Goal: Task Accomplishment & Management: Use online tool/utility

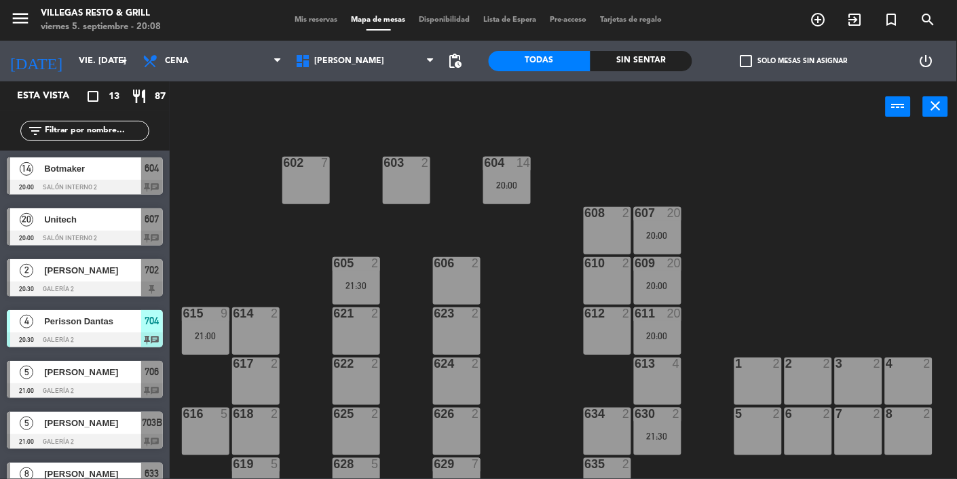
click at [670, 223] on div "607 20 20:00" at bounding box center [658, 231] width 48 height 48
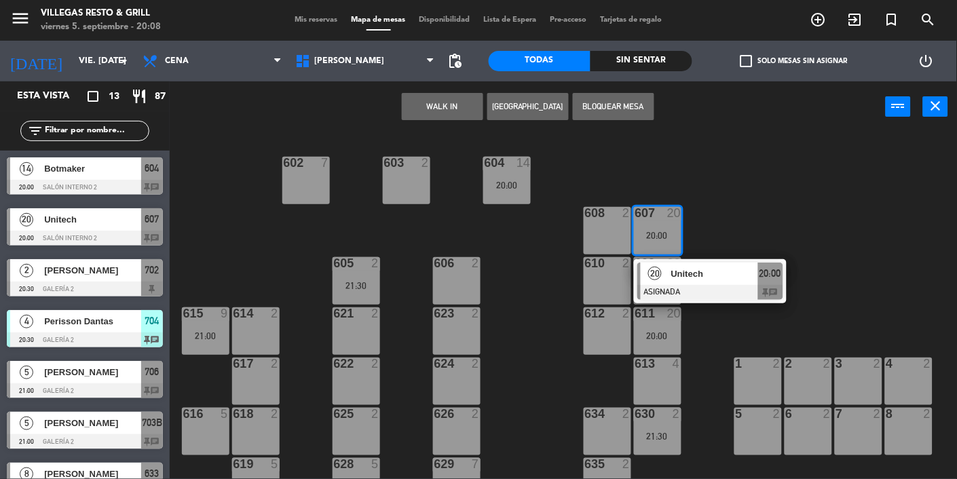
click at [739, 295] on div at bounding box center [710, 292] width 146 height 15
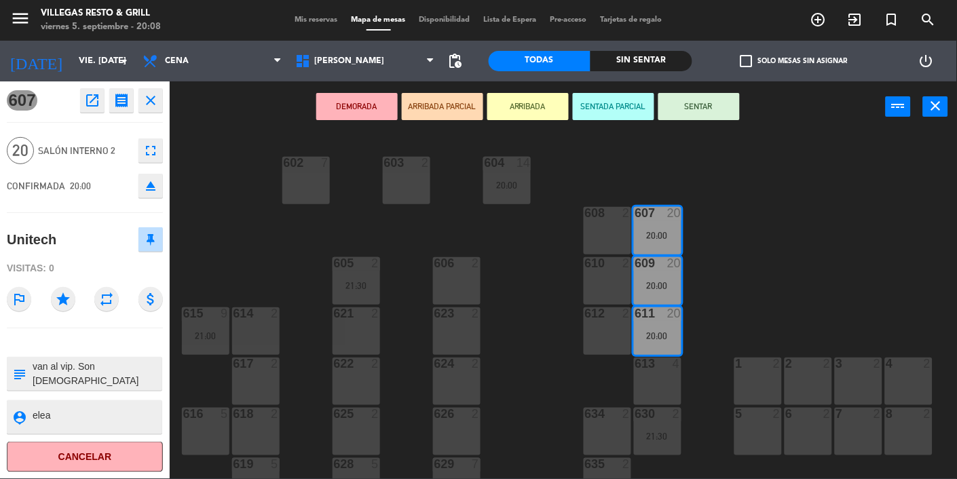
click at [617, 107] on button "SENTADA PARCIAL" at bounding box center [613, 106] width 81 height 27
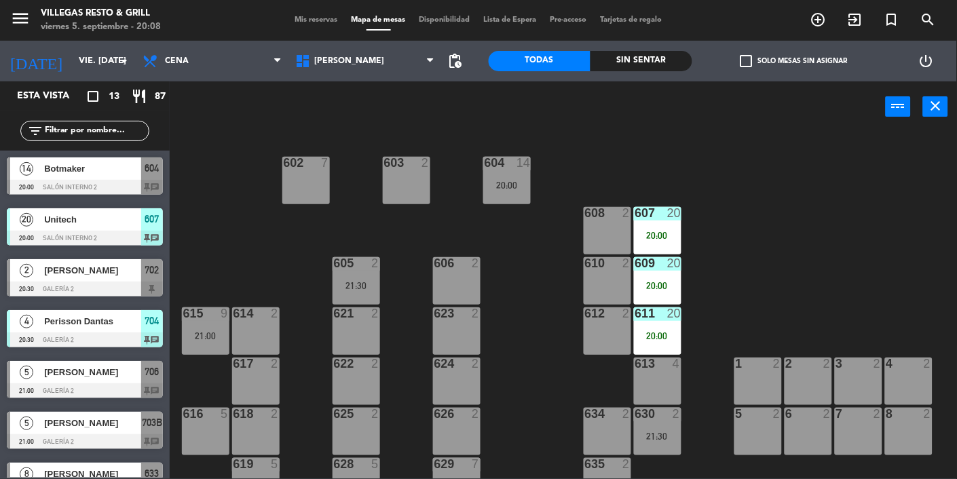
click at [501, 191] on div "604 14 20:00" at bounding box center [507, 181] width 48 height 48
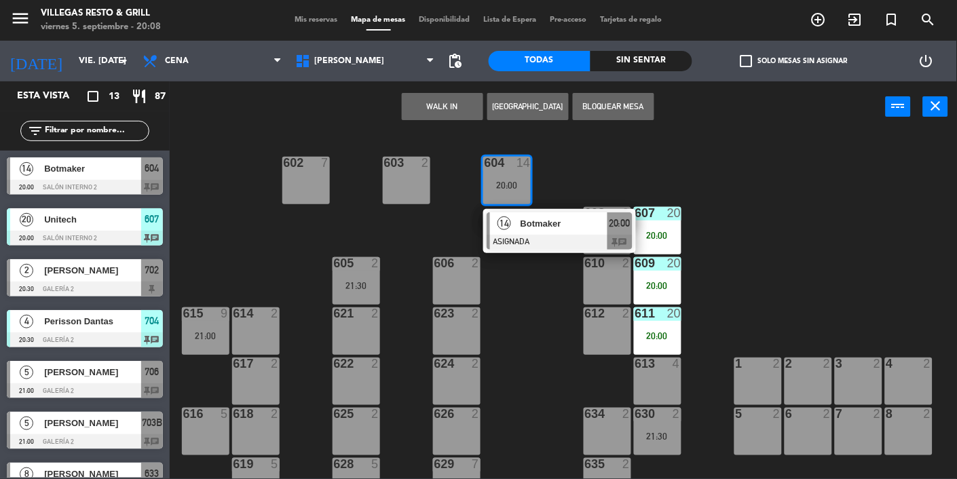
click at [617, 242] on div at bounding box center [560, 242] width 146 height 15
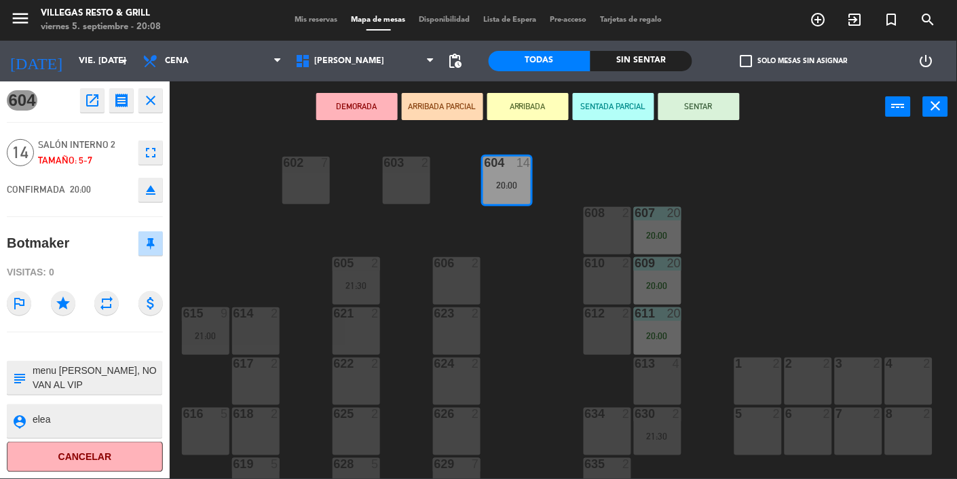
click at [447, 116] on button "ARRIBADA PARCIAL" at bounding box center [442, 106] width 81 height 27
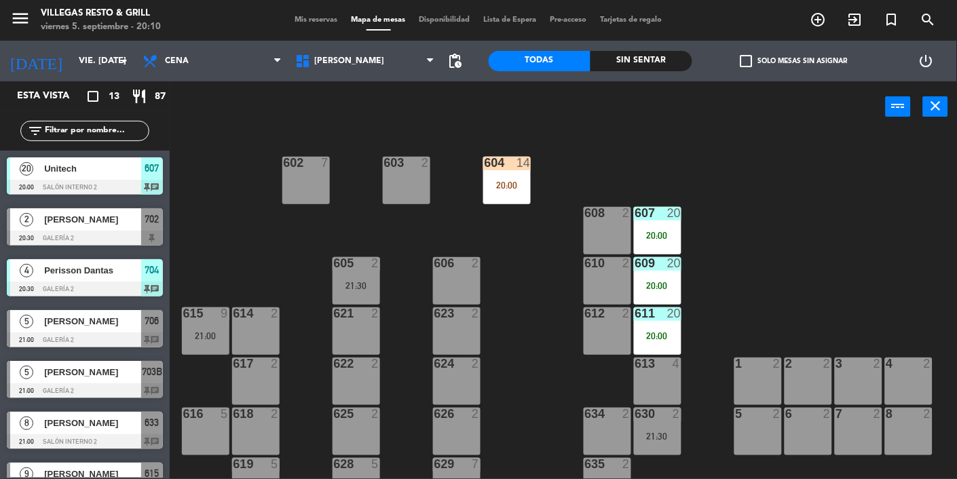
click at [509, 183] on div "20:00" at bounding box center [507, 186] width 48 height 10
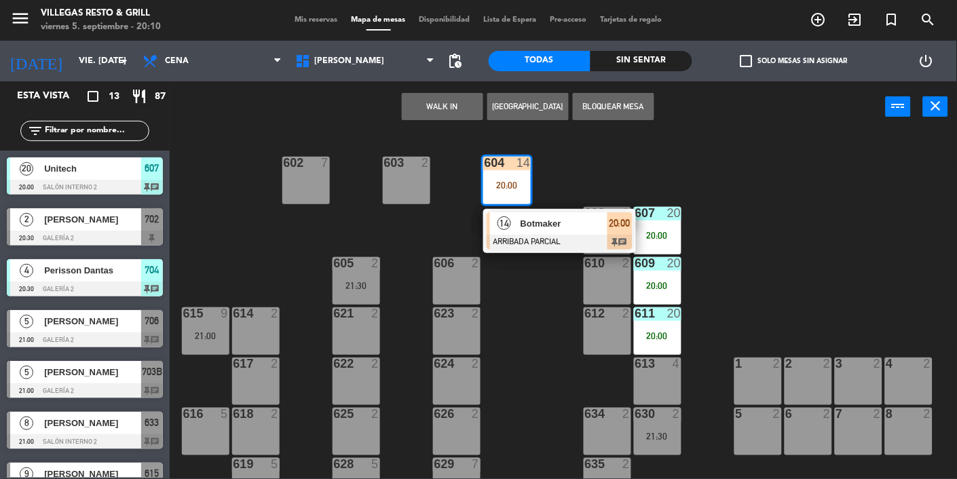
click at [602, 230] on span "Botmaker" at bounding box center [564, 223] width 87 height 14
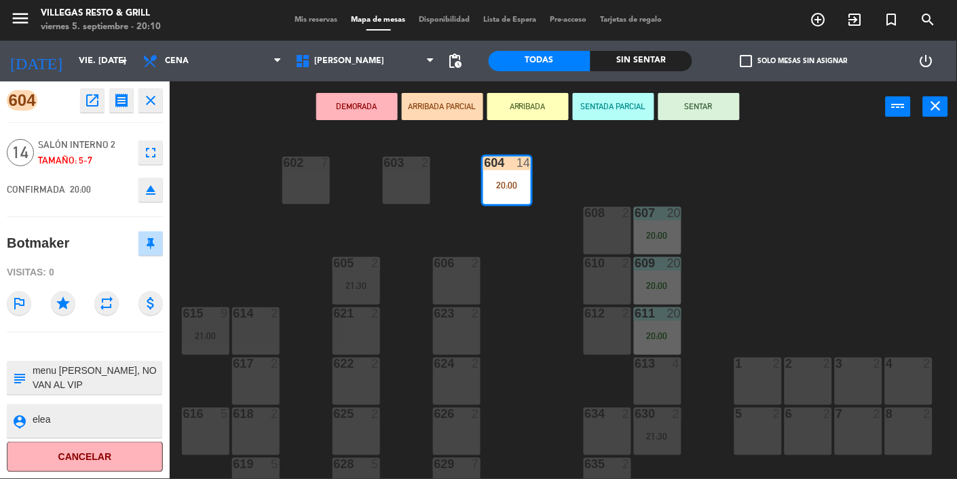
click at [610, 117] on button "SENTADA PARCIAL" at bounding box center [613, 106] width 81 height 27
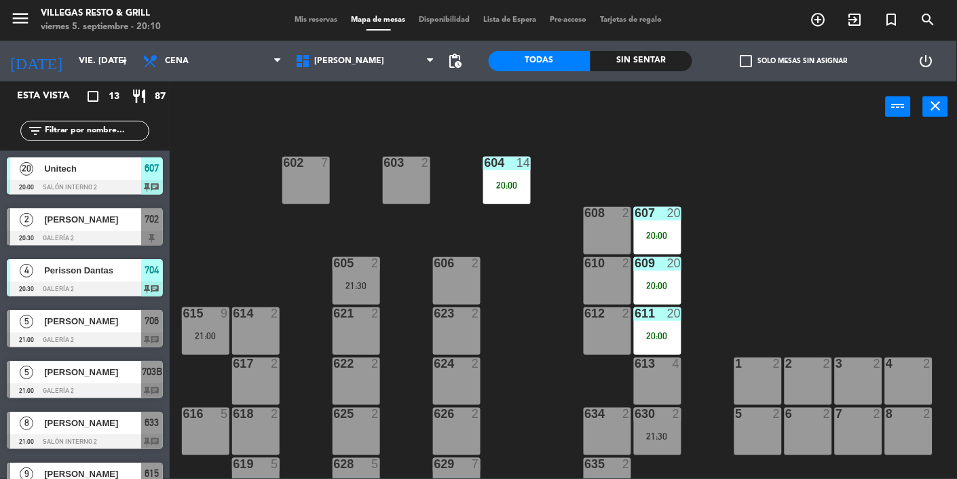
click at [616, 98] on div "power_input close" at bounding box center [528, 107] width 716 height 52
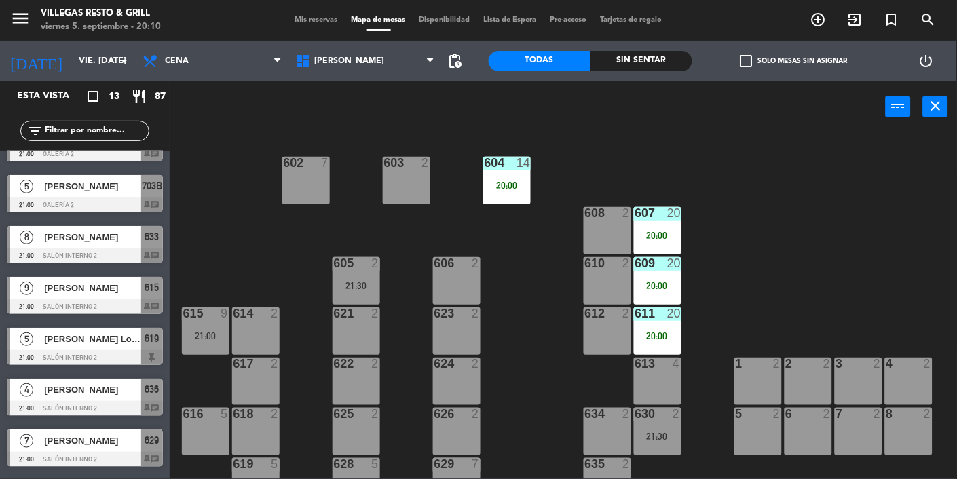
click at [635, 67] on div "Sin sentar" at bounding box center [641, 61] width 102 height 20
